Goal: Information Seeking & Learning: Check status

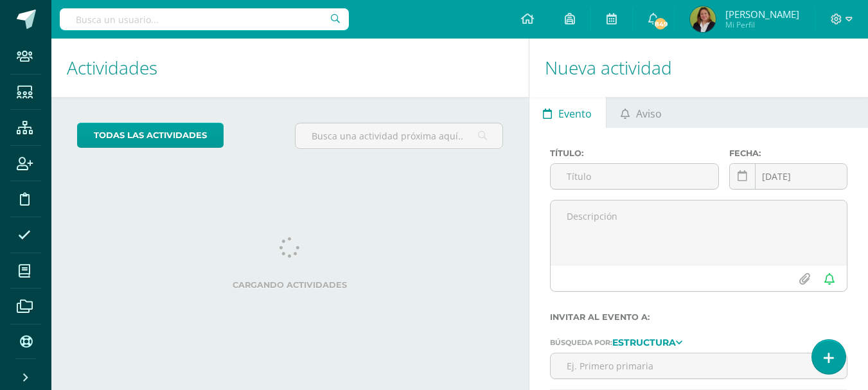
click at [177, 23] on input "text" at bounding box center [204, 19] width 289 height 22
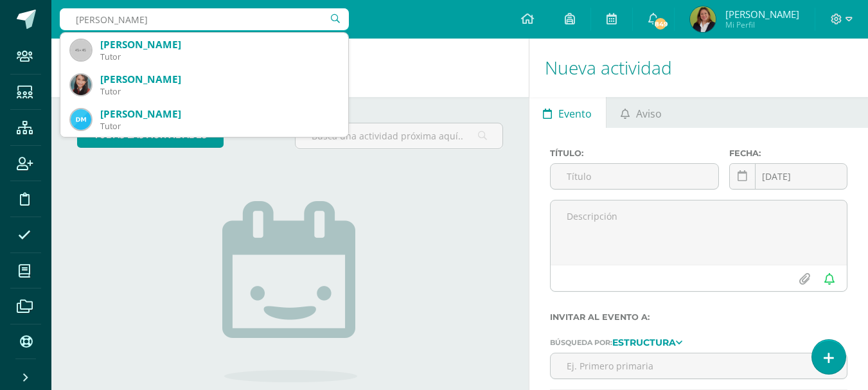
click at [169, 15] on input "Danna" at bounding box center [204, 19] width 289 height 22
type input "Danna Vas"
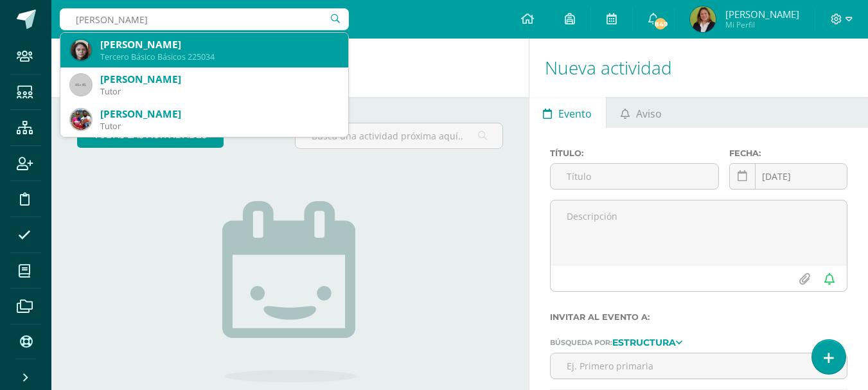
click at [122, 46] on div "[PERSON_NAME]" at bounding box center [219, 44] width 238 height 13
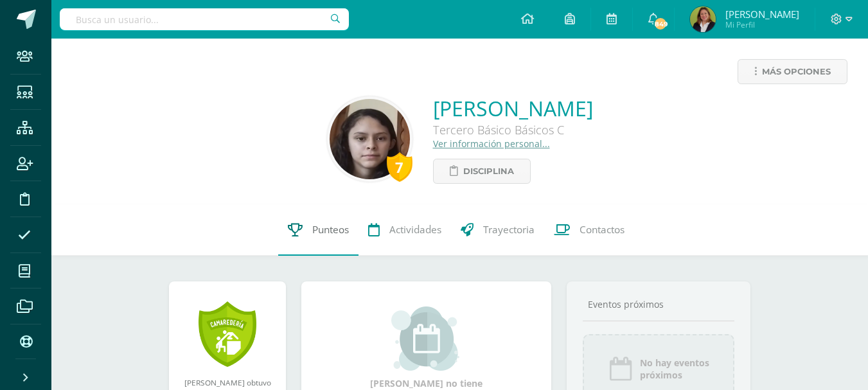
click at [333, 230] on span "Punteos" at bounding box center [330, 229] width 37 height 13
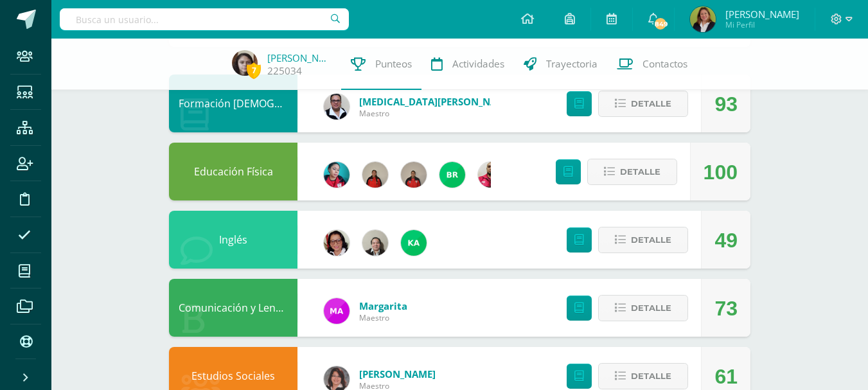
scroll to position [129, 0]
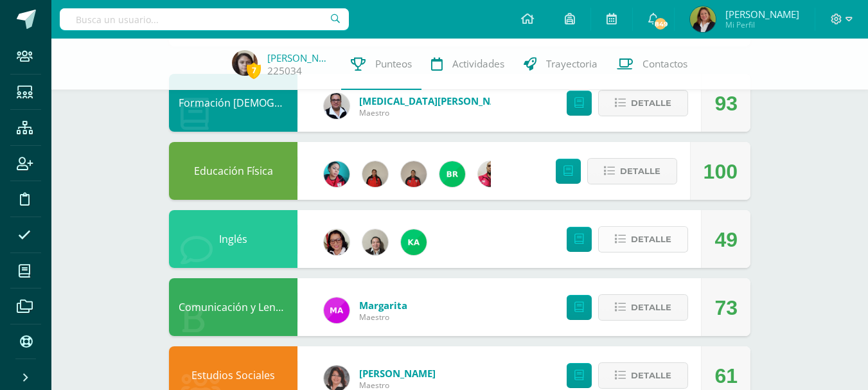
click at [620, 240] on icon at bounding box center [620, 239] width 11 height 11
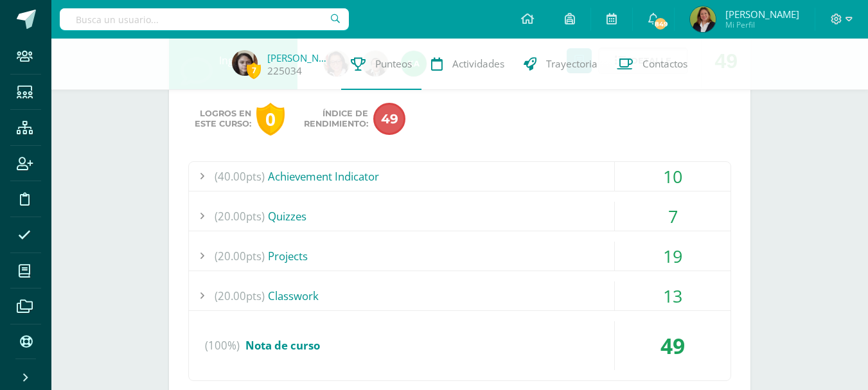
scroll to position [321, 0]
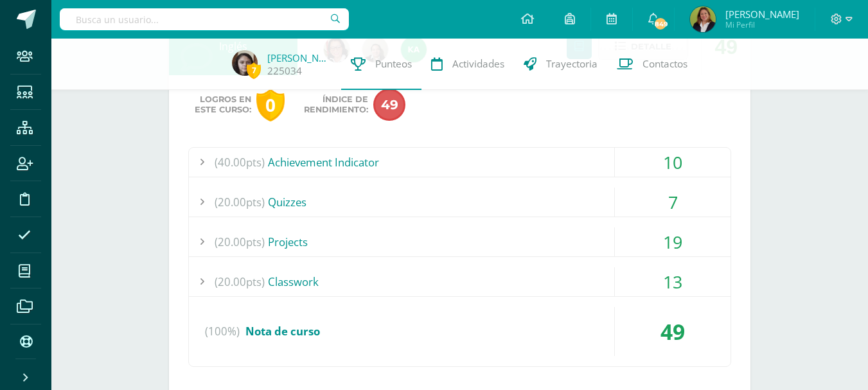
click at [527, 329] on div "(100%) Nota de curso" at bounding box center [460, 331] width 542 height 49
click at [537, 299] on div "(40.00pts) Achievement Indicator 10 (40.0pts) Achievement Indicator 10 (100%)" at bounding box center [459, 257] width 543 height 220
click at [506, 199] on div "(20.00pts) Quizzes" at bounding box center [460, 202] width 542 height 29
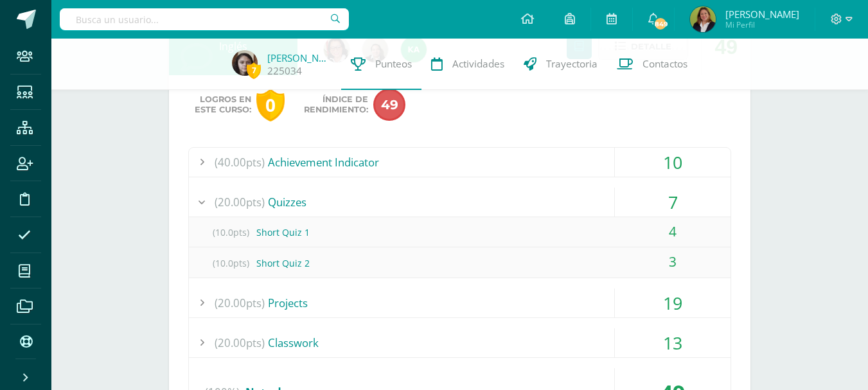
click at [510, 292] on div "(20.00pts) Projects" at bounding box center [460, 303] width 542 height 29
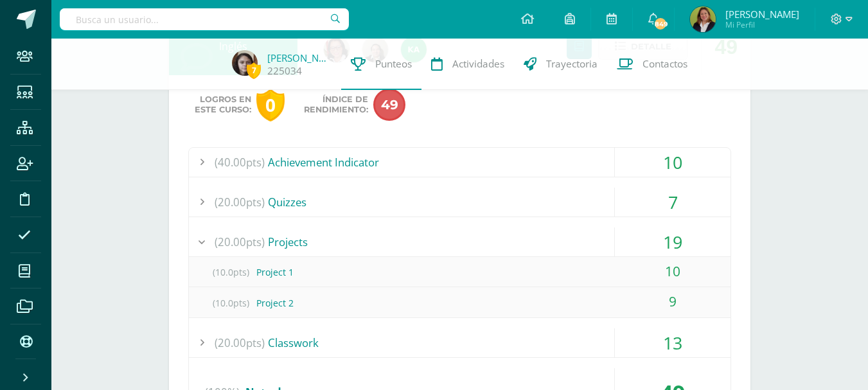
click at [512, 343] on div "(20.00pts) Classwork" at bounding box center [460, 342] width 542 height 29
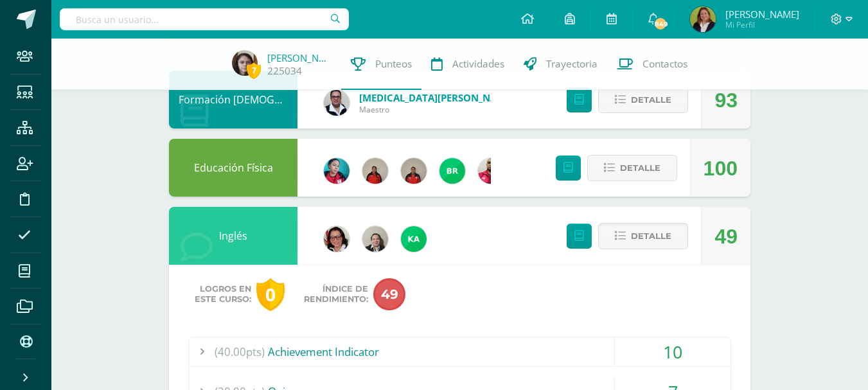
scroll to position [0, 0]
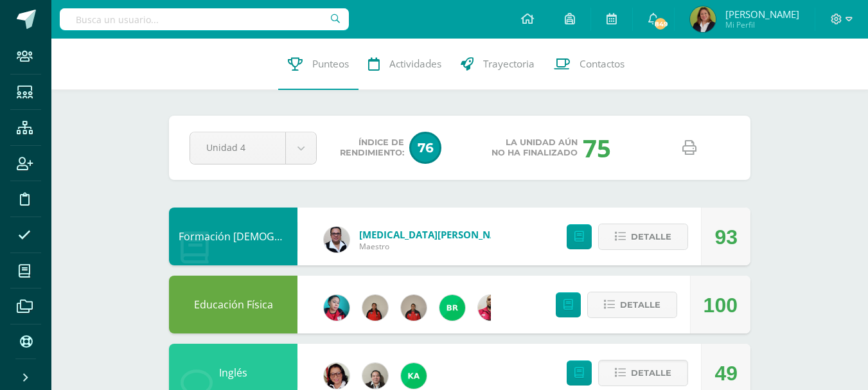
click at [684, 150] on icon at bounding box center [690, 148] width 14 height 14
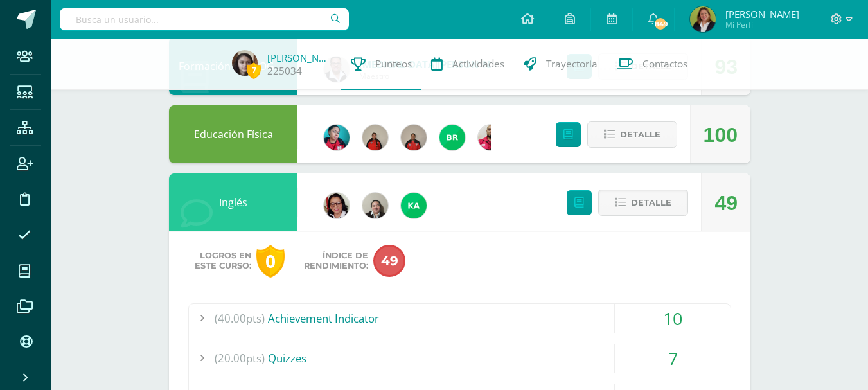
scroll to position [193, 0]
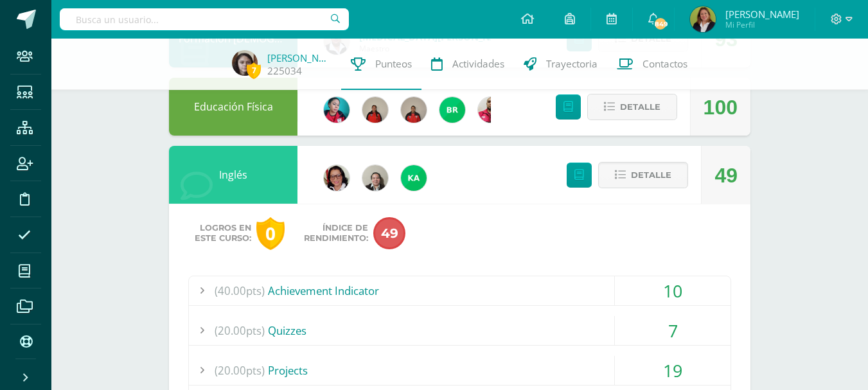
click at [618, 289] on div "10" at bounding box center [673, 290] width 116 height 29
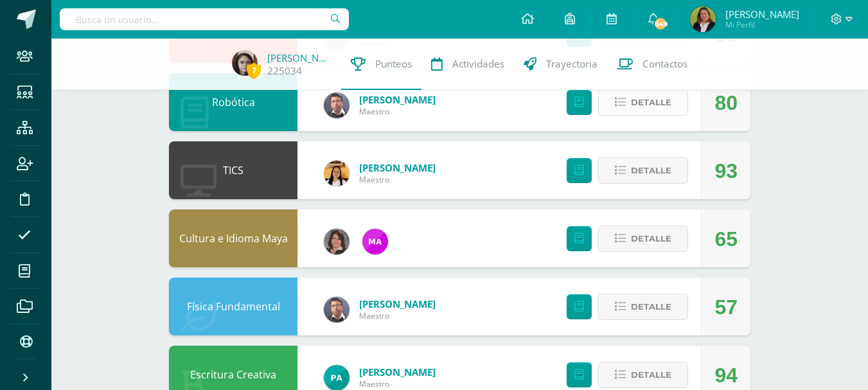
scroll to position [1028, 0]
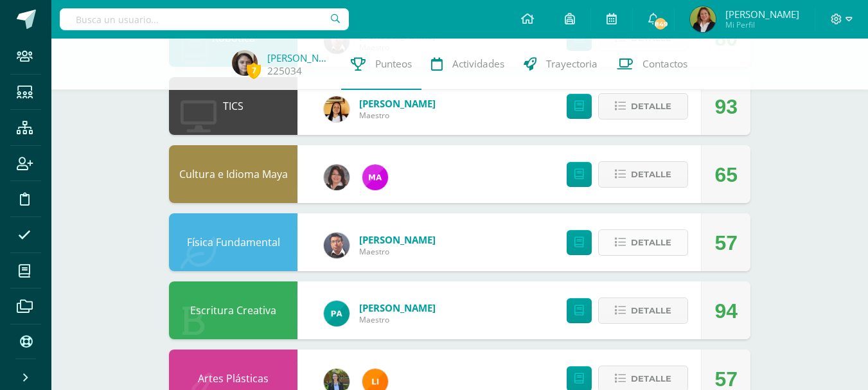
click at [612, 243] on button "Detalle" at bounding box center [643, 242] width 90 height 26
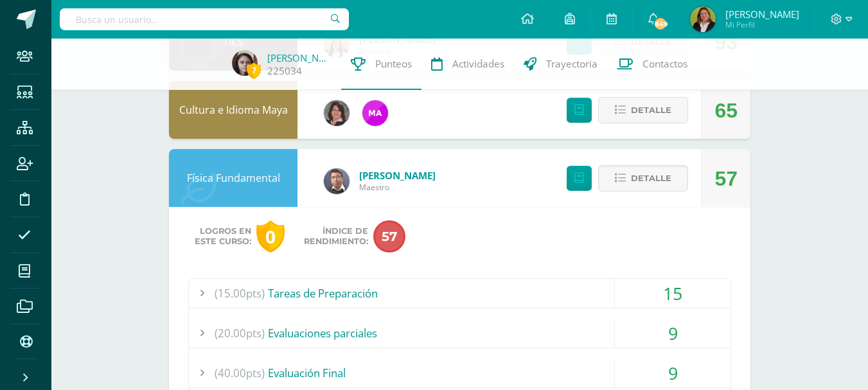
scroll to position [1157, 0]
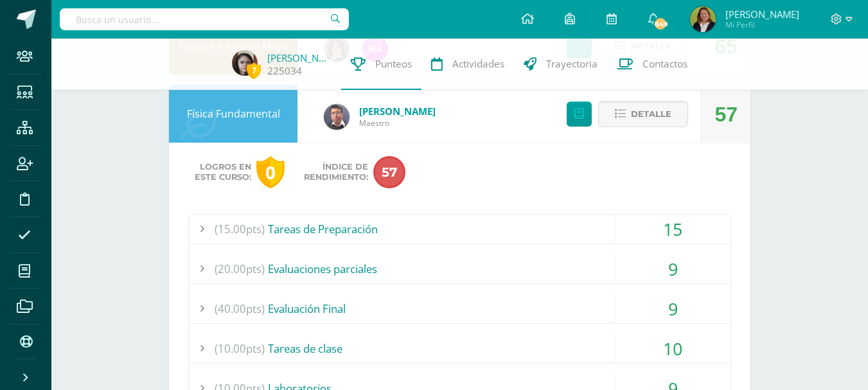
click at [607, 299] on div "(40.00pts) Evaluación Final" at bounding box center [460, 308] width 542 height 29
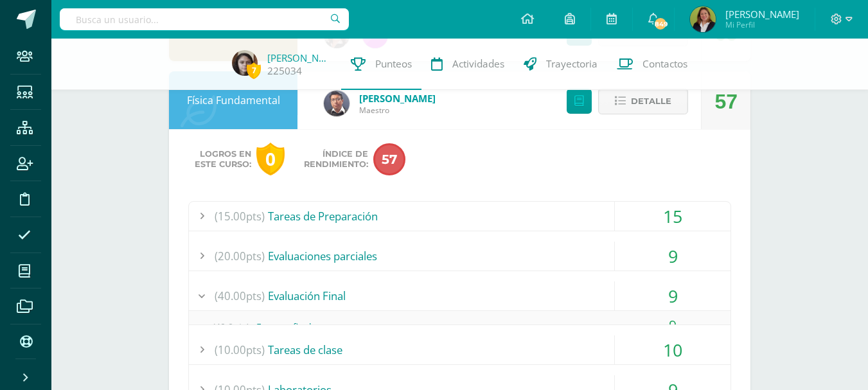
scroll to position [1126, 0]
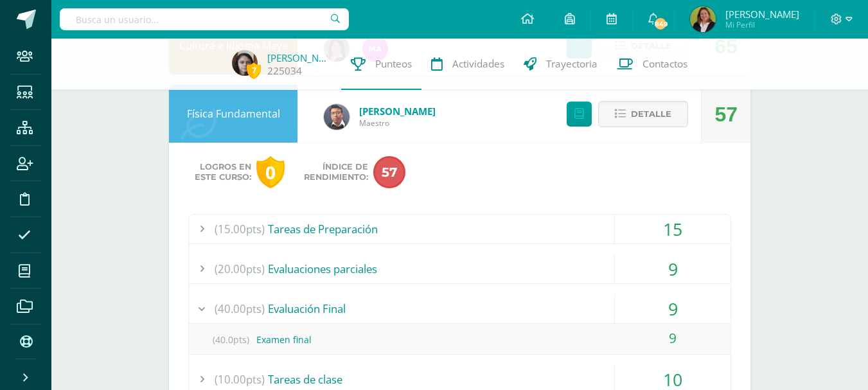
click at [613, 268] on div "(20.00pts) Evaluaciones parciales" at bounding box center [460, 269] width 542 height 29
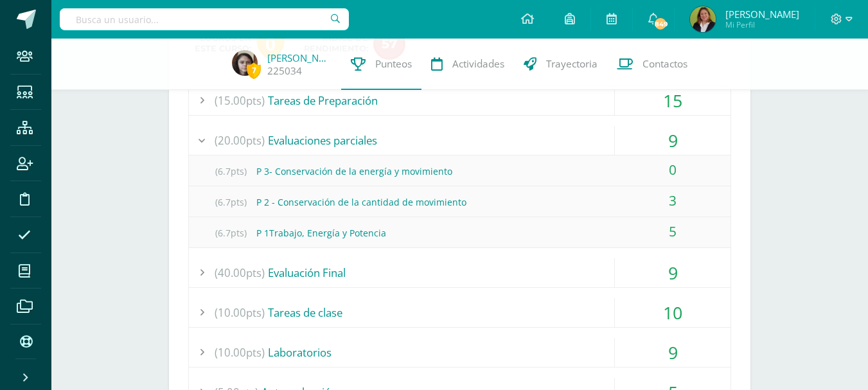
scroll to position [1383, 0]
